Goal: Task Accomplishment & Management: Complete application form

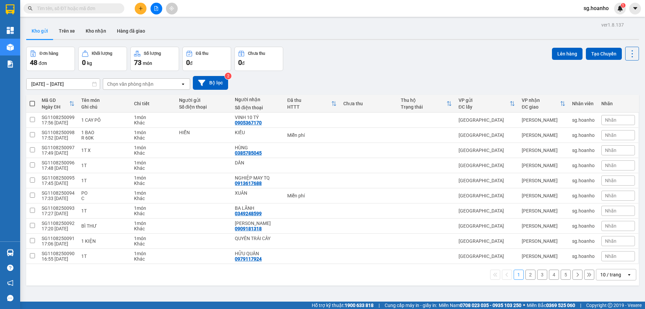
click at [607, 275] on div "10 / trang" at bounding box center [610, 274] width 21 height 7
click at [606, 236] on span "50 / trang" at bounding box center [606, 235] width 21 height 7
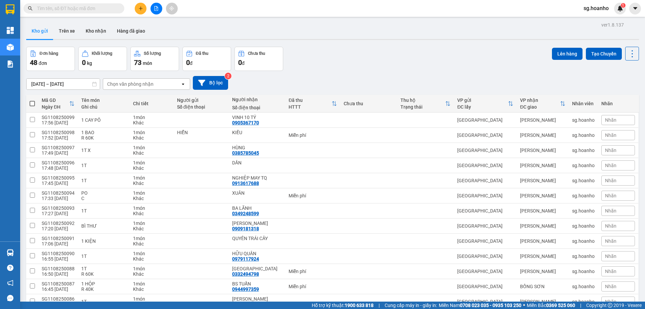
click at [32, 104] on span at bounding box center [32, 103] width 5 height 5
click at [32, 100] on input "checkbox" at bounding box center [32, 100] width 0 height 0
checkbox input "true"
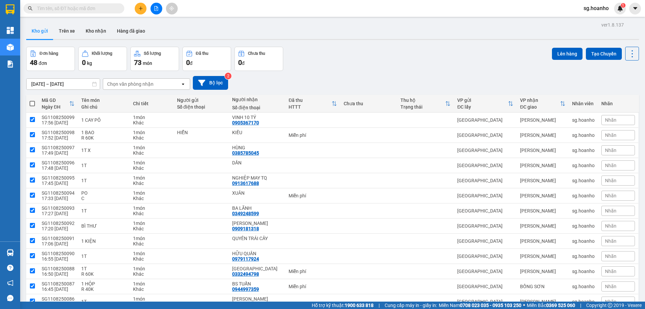
checkbox input "true"
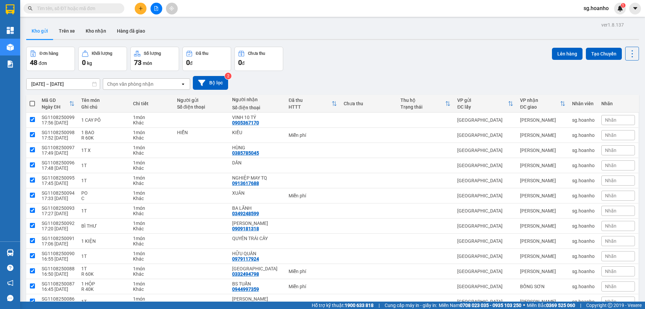
checkbox input "true"
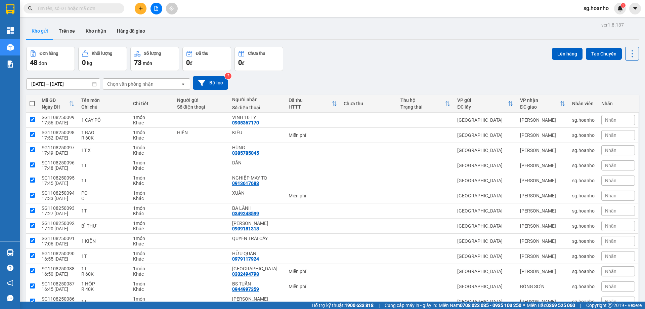
checkbox input "true"
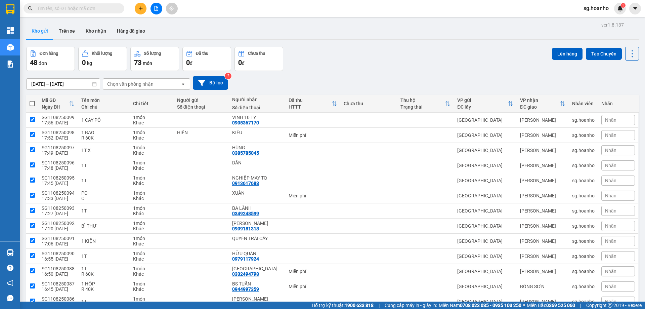
checkbox input "true"
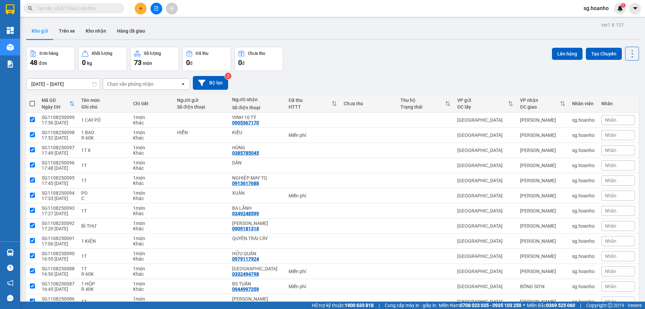
checkbox input "true"
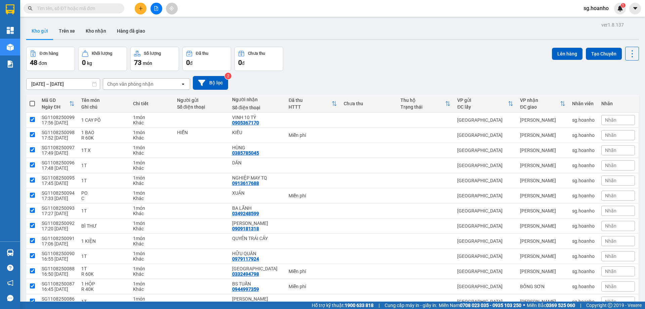
checkbox input "true"
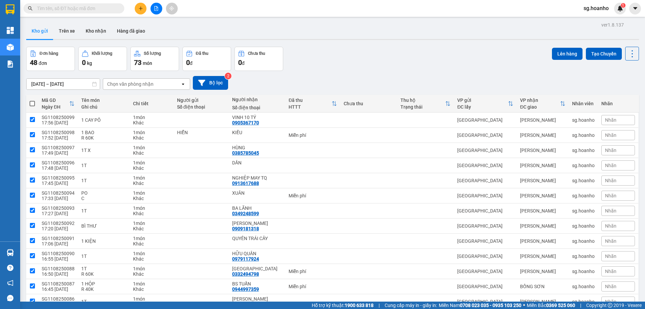
checkbox input "true"
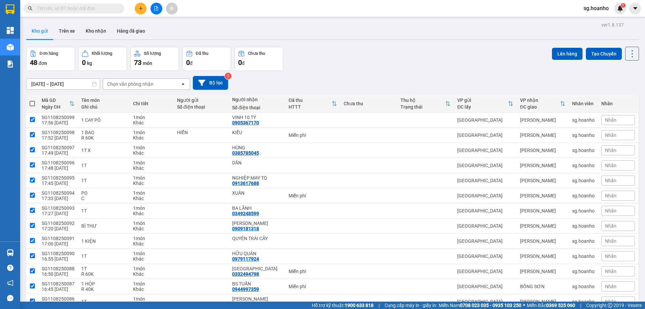
checkbox input "true"
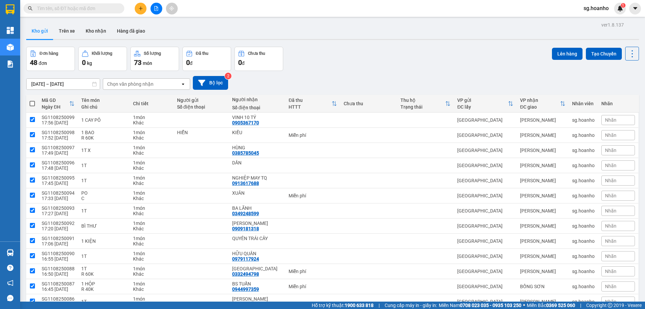
checkbox input "true"
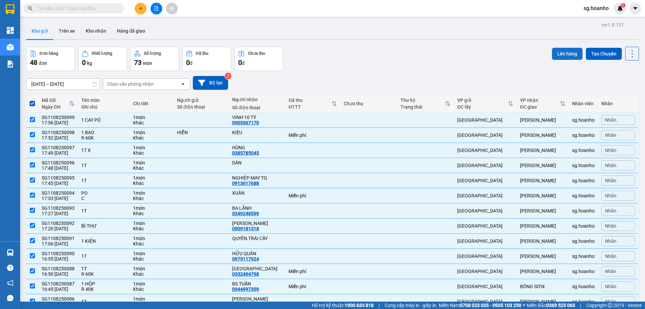
click at [560, 51] on button "Lên hàng" at bounding box center [567, 54] width 31 height 12
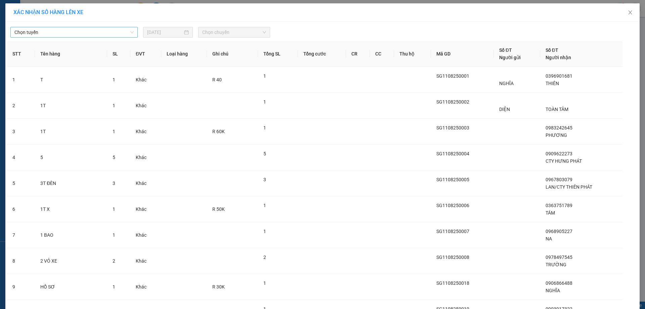
click at [78, 32] on span "Chọn tuyến" at bounding box center [73, 32] width 119 height 10
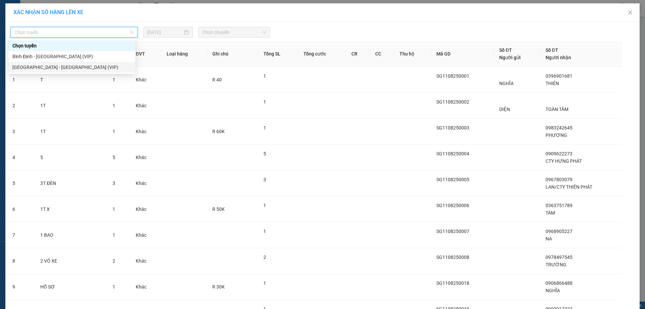
click at [72, 69] on div "[GEOGRAPHIC_DATA] - [GEOGRAPHIC_DATA] (VIP)" at bounding box center [71, 66] width 119 height 7
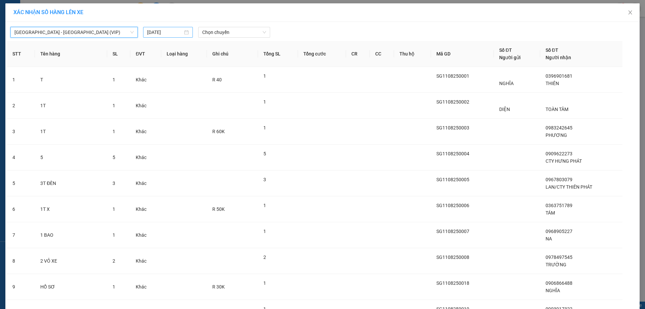
click at [155, 32] on input "[DATE]" at bounding box center [165, 32] width 36 height 7
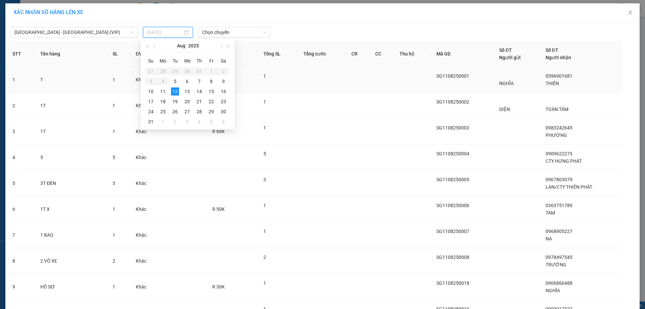
click at [164, 92] on div "11" at bounding box center [163, 91] width 8 height 8
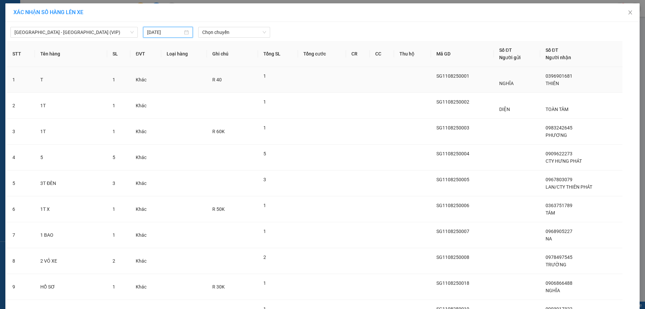
type input "[DATE]"
click at [245, 31] on span "Chọn chuyến" at bounding box center [234, 32] width 64 height 10
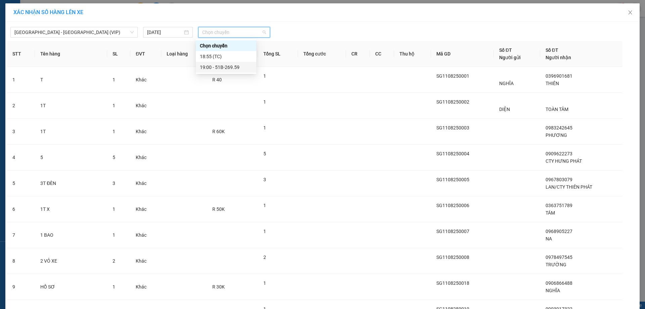
click at [218, 66] on div "19:00 - 51B-269.59" at bounding box center [226, 66] width 52 height 7
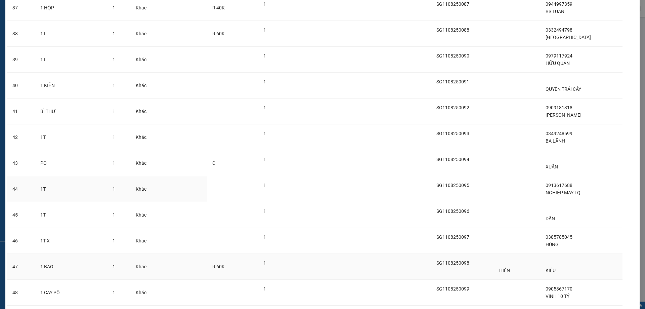
scroll to position [1052, 0]
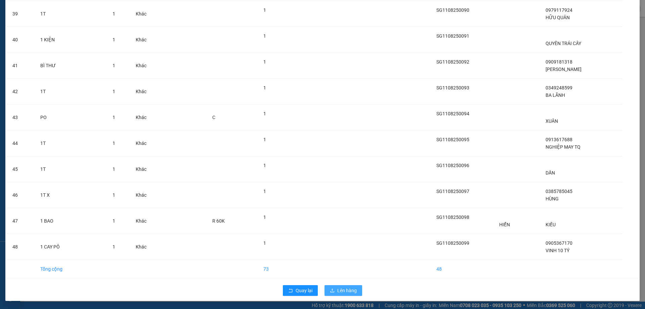
click at [338, 291] on span "Lên hàng" at bounding box center [346, 289] width 19 height 7
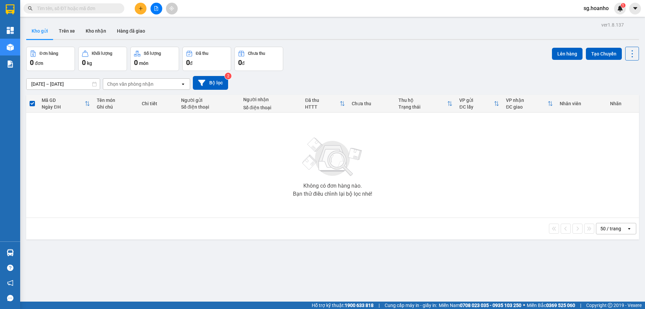
click at [99, 5] on input "text" at bounding box center [76, 8] width 79 height 7
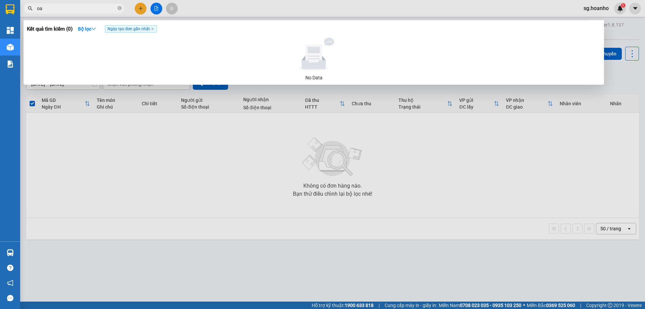
type input "o"
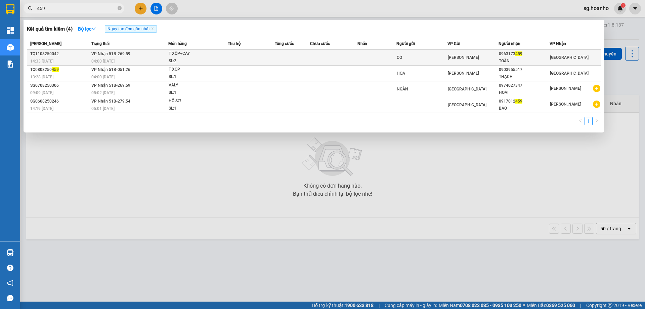
type input "459"
click at [391, 54] on td at bounding box center [376, 58] width 39 height 16
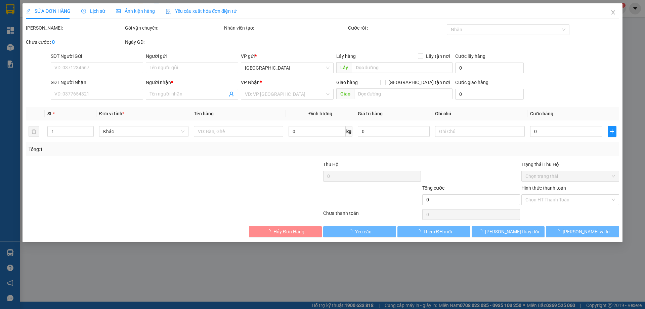
type input "CÓ"
type input "0963173459"
type input "TOÀN"
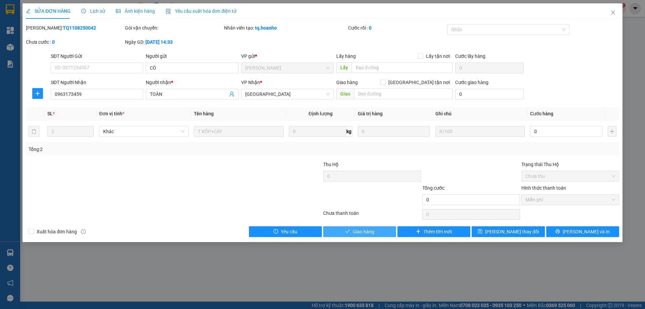
click at [364, 231] on span "Giao hàng" at bounding box center [362, 231] width 21 height 7
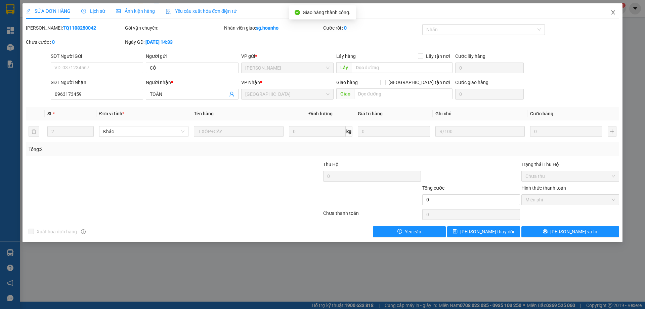
click at [613, 11] on icon "close" at bounding box center [612, 12] width 5 height 5
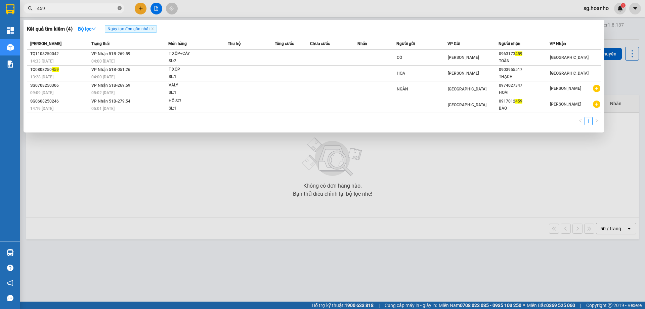
click at [120, 9] on icon "close-circle" at bounding box center [119, 8] width 4 height 4
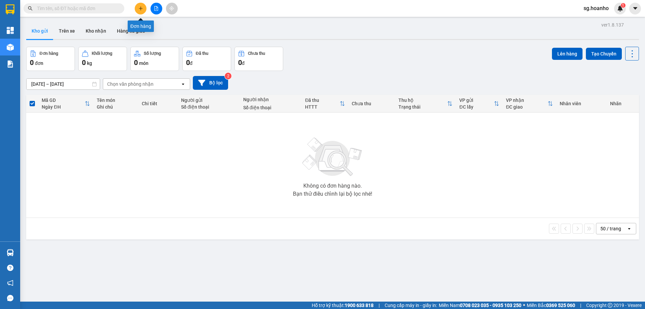
click at [139, 7] on icon "plus" at bounding box center [140, 8] width 5 height 5
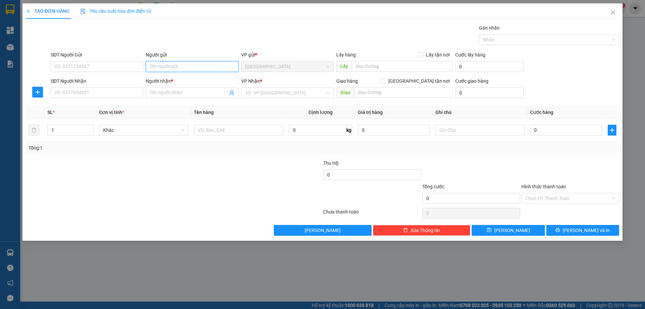
click at [179, 67] on input "Người gửi" at bounding box center [192, 66] width 92 height 11
click at [176, 93] on input "Người nhận *" at bounding box center [189, 92] width 78 height 7
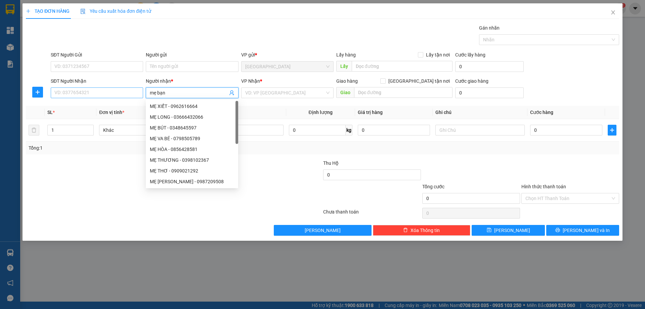
type input "mẹ bạn"
click at [136, 92] on input "SĐT Người Nhận" at bounding box center [97, 92] width 92 height 11
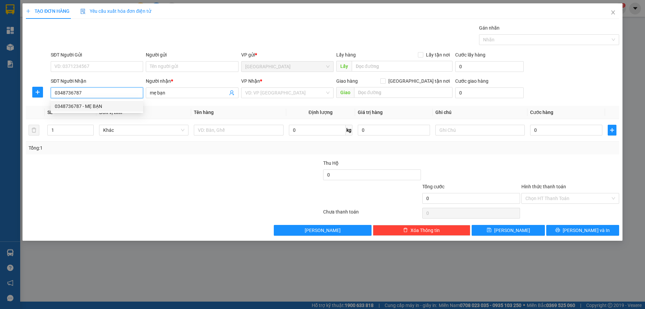
type input "0348736787"
click at [108, 99] on div "0348736787 0348736787 - MẸ BẠN" at bounding box center [97, 105] width 92 height 13
click at [98, 94] on input "0348736787" at bounding box center [97, 92] width 92 height 11
click at [100, 106] on div "0348736787 - MẸ BẠN" at bounding box center [97, 105] width 84 height 7
type input "MẸ BẠN"
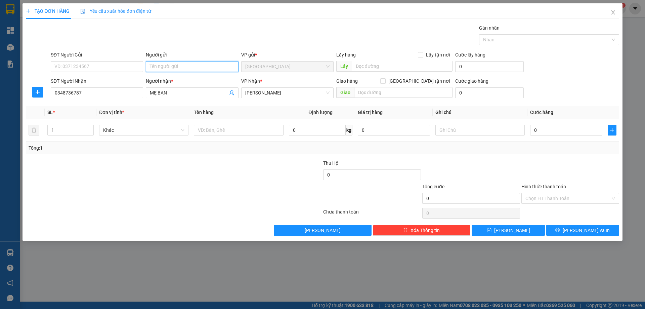
click at [179, 64] on input "Người gửi" at bounding box center [192, 66] width 92 height 11
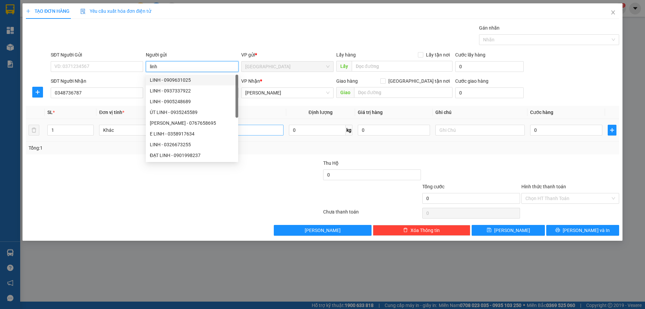
type input "linh"
click at [279, 132] on input "text" at bounding box center [238, 130] width 89 height 11
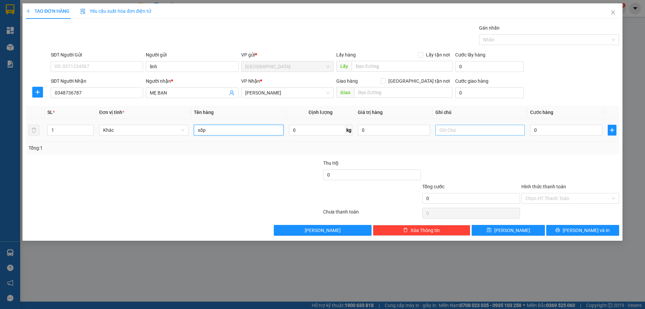
type input "xốp"
click at [493, 132] on input "text" at bounding box center [479, 130] width 89 height 11
type input "r/40"
click at [529, 187] on label "Hình thức thanh toán" at bounding box center [543, 186] width 45 height 5
click at [529, 193] on input "Hình thức thanh toán" at bounding box center [567, 198] width 85 height 10
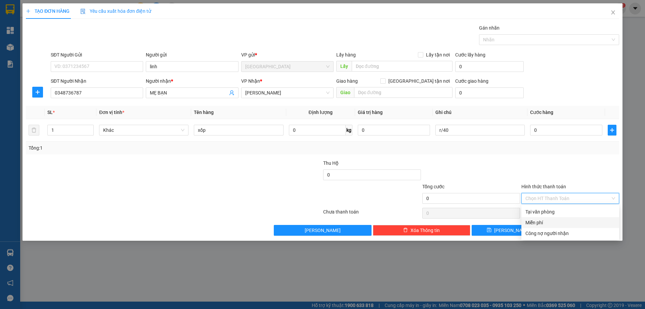
click at [543, 221] on div "Miễn phí" at bounding box center [570, 222] width 90 height 7
click at [553, 227] on button "[PERSON_NAME] và In" at bounding box center [582, 230] width 73 height 11
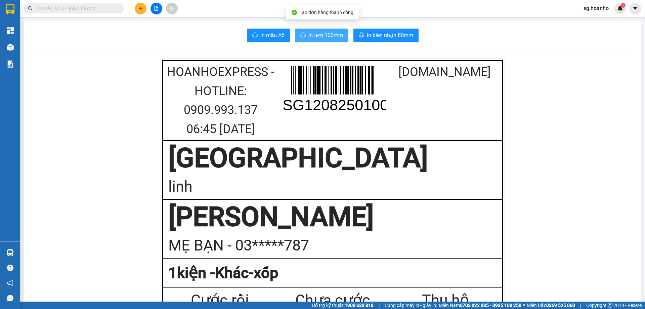
click at [319, 34] on span "In tem 100mm" at bounding box center [325, 35] width 35 height 8
drag, startPoint x: 75, startPoint y: 10, endPoint x: 73, endPoint y: 7, distance: 3.5
click at [74, 7] on input "text" at bounding box center [76, 8] width 79 height 7
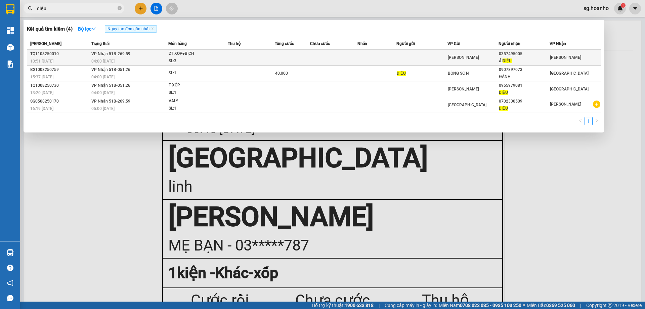
type input "diệu"
click at [441, 55] on td at bounding box center [421, 58] width 51 height 16
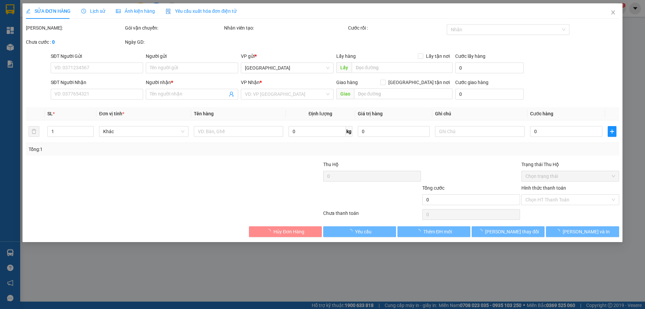
type input "0357495005"
type input "ÁI DIỆU"
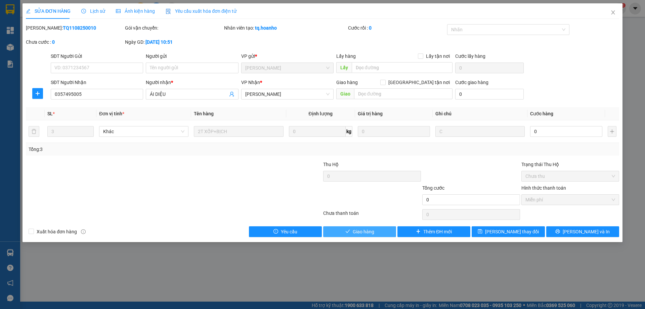
click at [350, 228] on button "Giao hàng" at bounding box center [359, 231] width 73 height 11
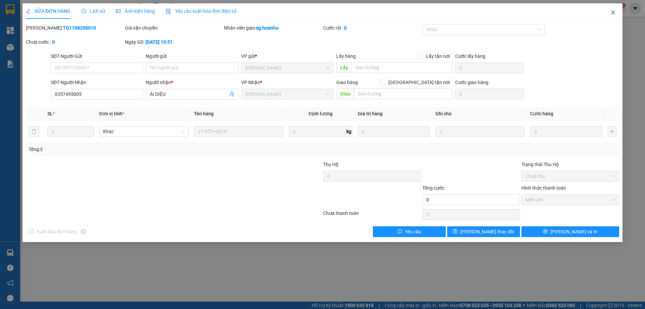
click at [612, 14] on icon "close" at bounding box center [612, 12] width 5 height 5
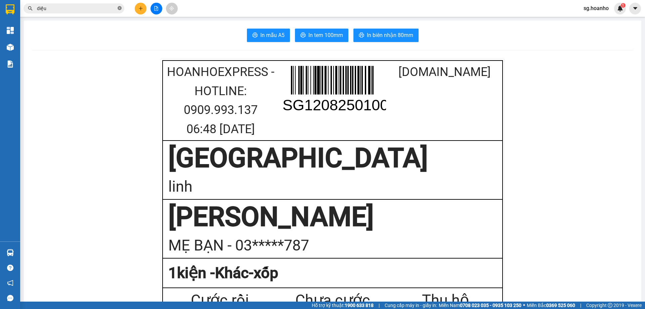
click at [119, 8] on icon "close-circle" at bounding box center [119, 8] width 4 height 4
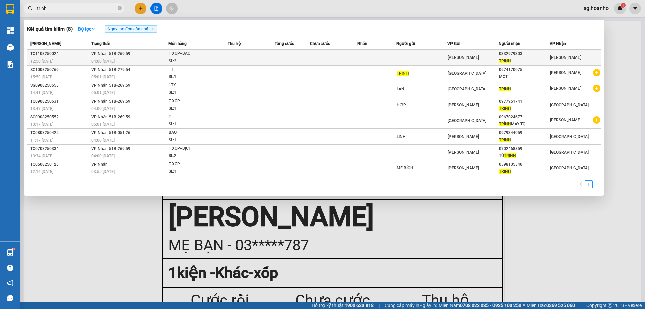
type input "trinh"
click at [331, 56] on td at bounding box center [333, 58] width 47 height 16
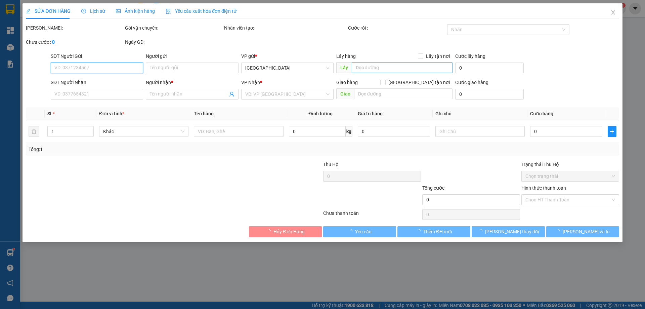
type input "0332979303"
type input "TRINH"
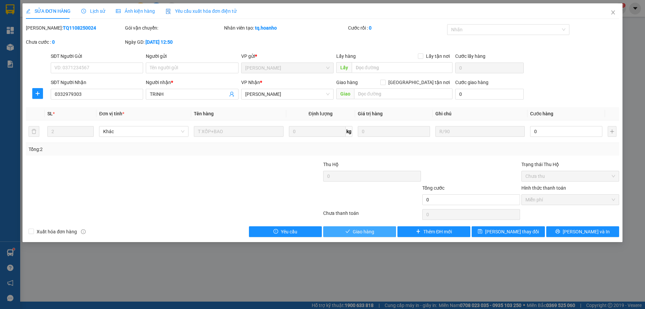
click at [366, 232] on span "Giao hàng" at bounding box center [362, 231] width 21 height 7
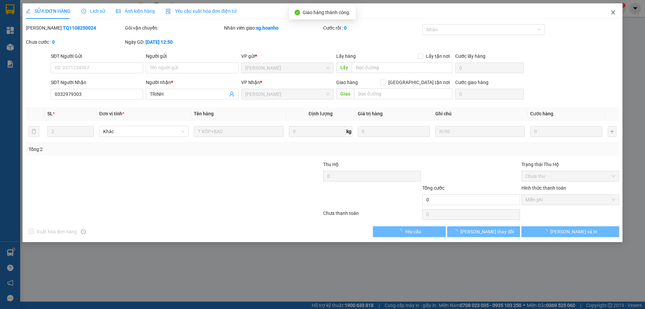
click at [613, 12] on icon "close" at bounding box center [613, 12] width 4 height 4
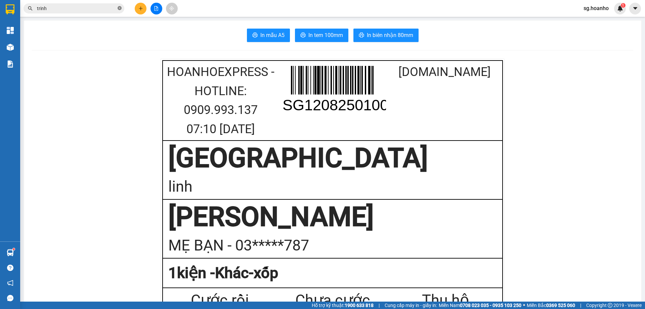
click at [119, 8] on icon "close-circle" at bounding box center [119, 8] width 4 height 4
type input "t"
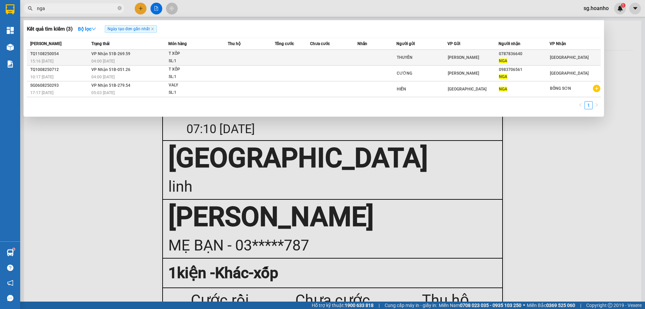
type input "nga"
click at [400, 58] on div "THUYỀN" at bounding box center [421, 57] width 50 height 7
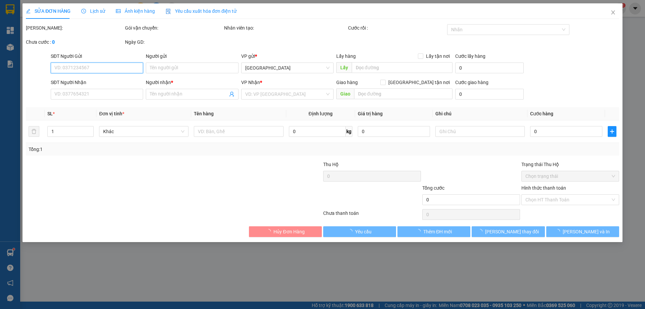
type input "THUYỀN"
type input "0787836640"
type input "NGA"
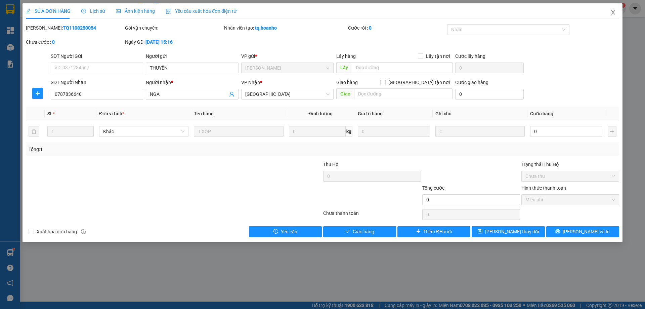
click at [614, 12] on icon "close" at bounding box center [612, 12] width 5 height 5
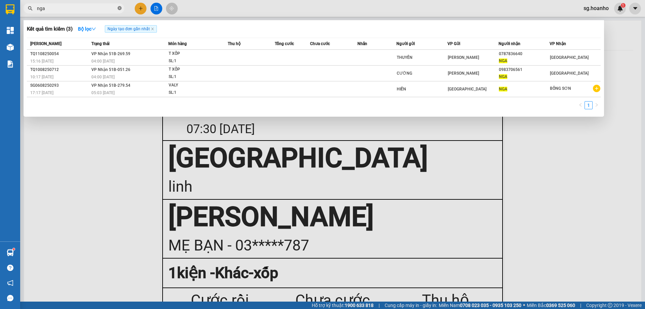
click at [120, 9] on icon "close-circle" at bounding box center [119, 8] width 4 height 4
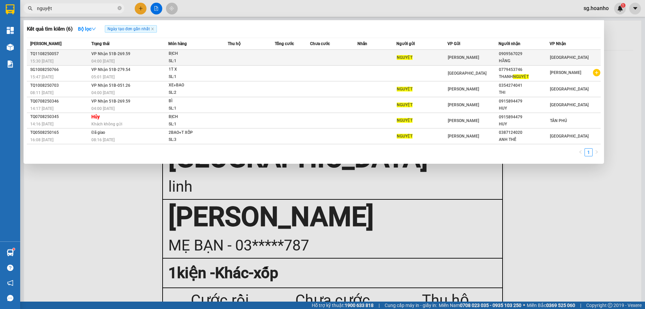
type input "nguyệt"
click at [428, 57] on div "NGUYỆT" at bounding box center [421, 57] width 50 height 7
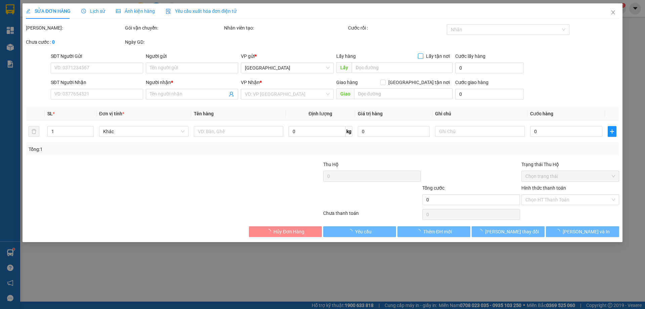
type input "NGUYỆT"
type input "0909567029"
type input "HẰNG"
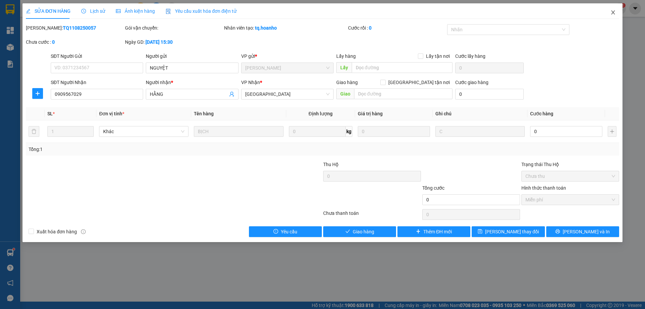
click at [614, 13] on icon "close" at bounding box center [612, 12] width 5 height 5
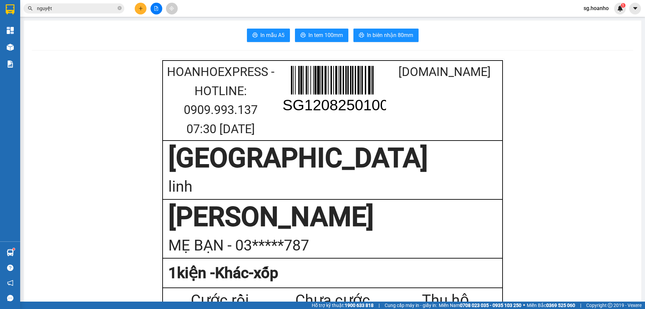
click at [63, 11] on input "nguyệt" at bounding box center [76, 8] width 79 height 7
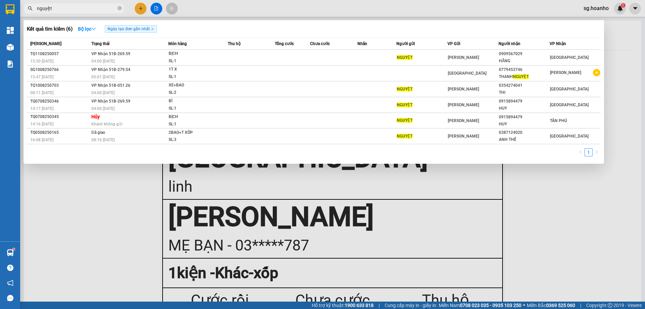
click at [633, 76] on div at bounding box center [322, 154] width 645 height 309
